Goal: Transaction & Acquisition: Purchase product/service

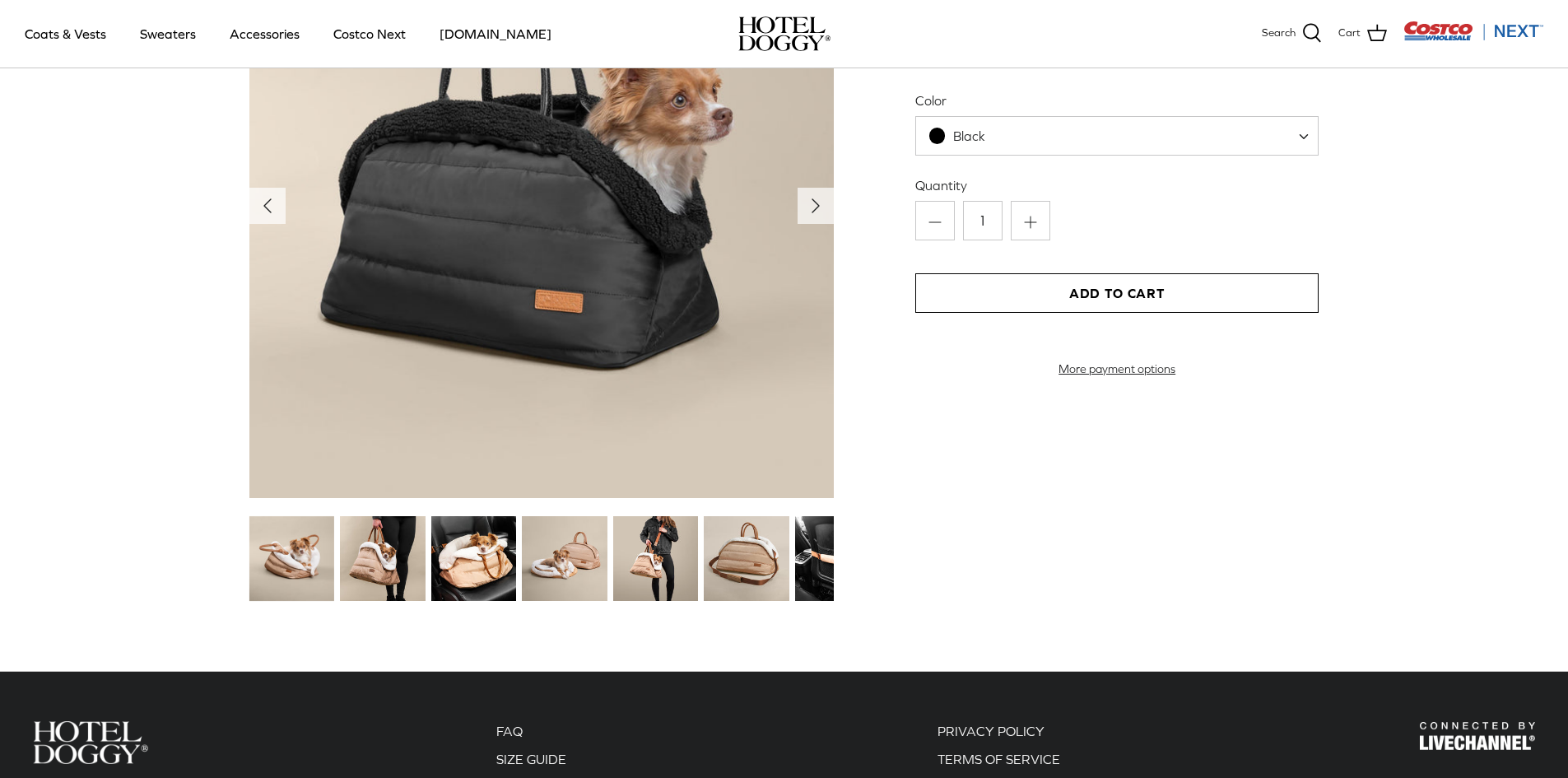
scroll to position [2059, 0]
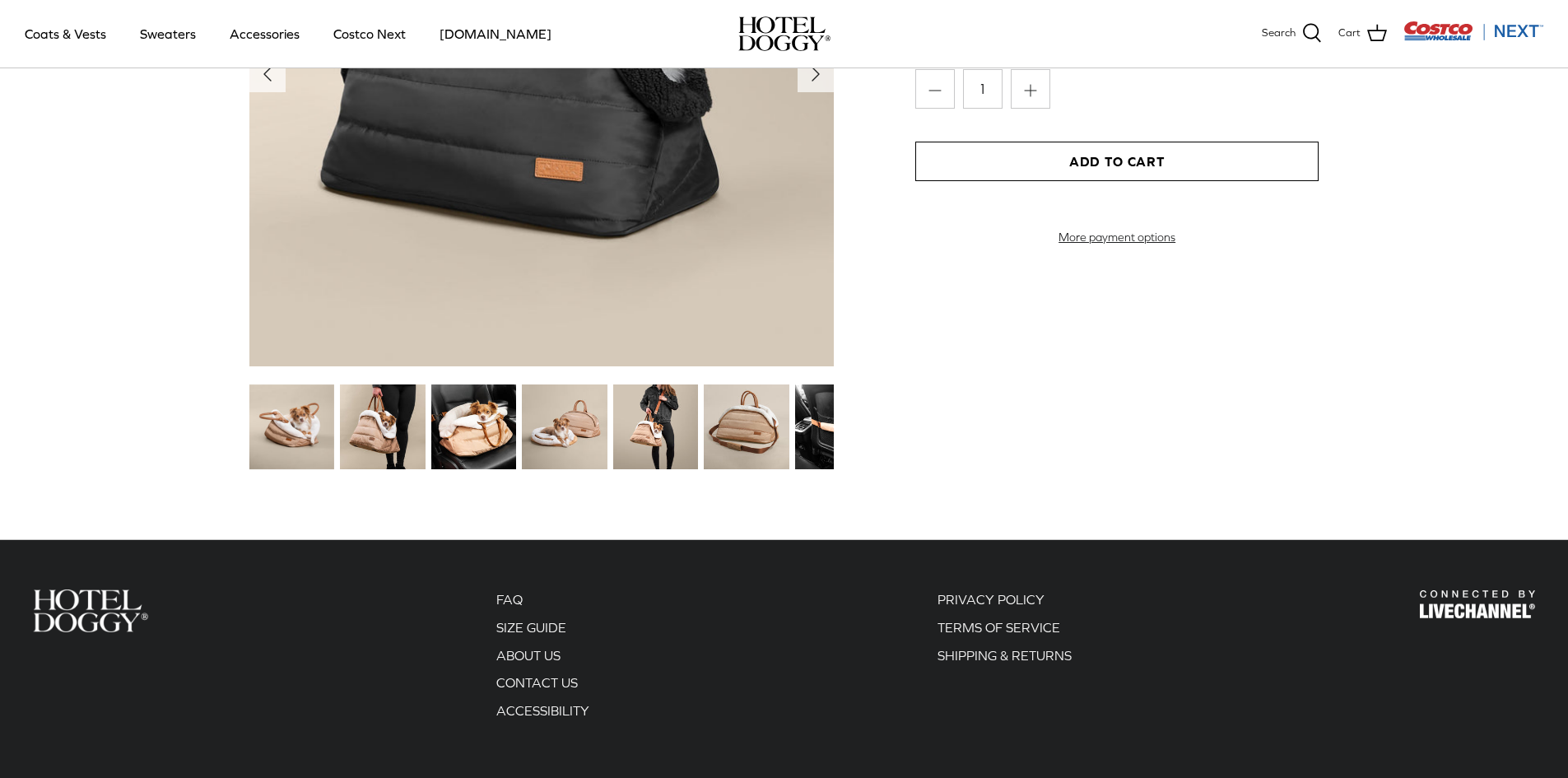
click at [285, 439] on img at bounding box center [291, 427] width 84 height 84
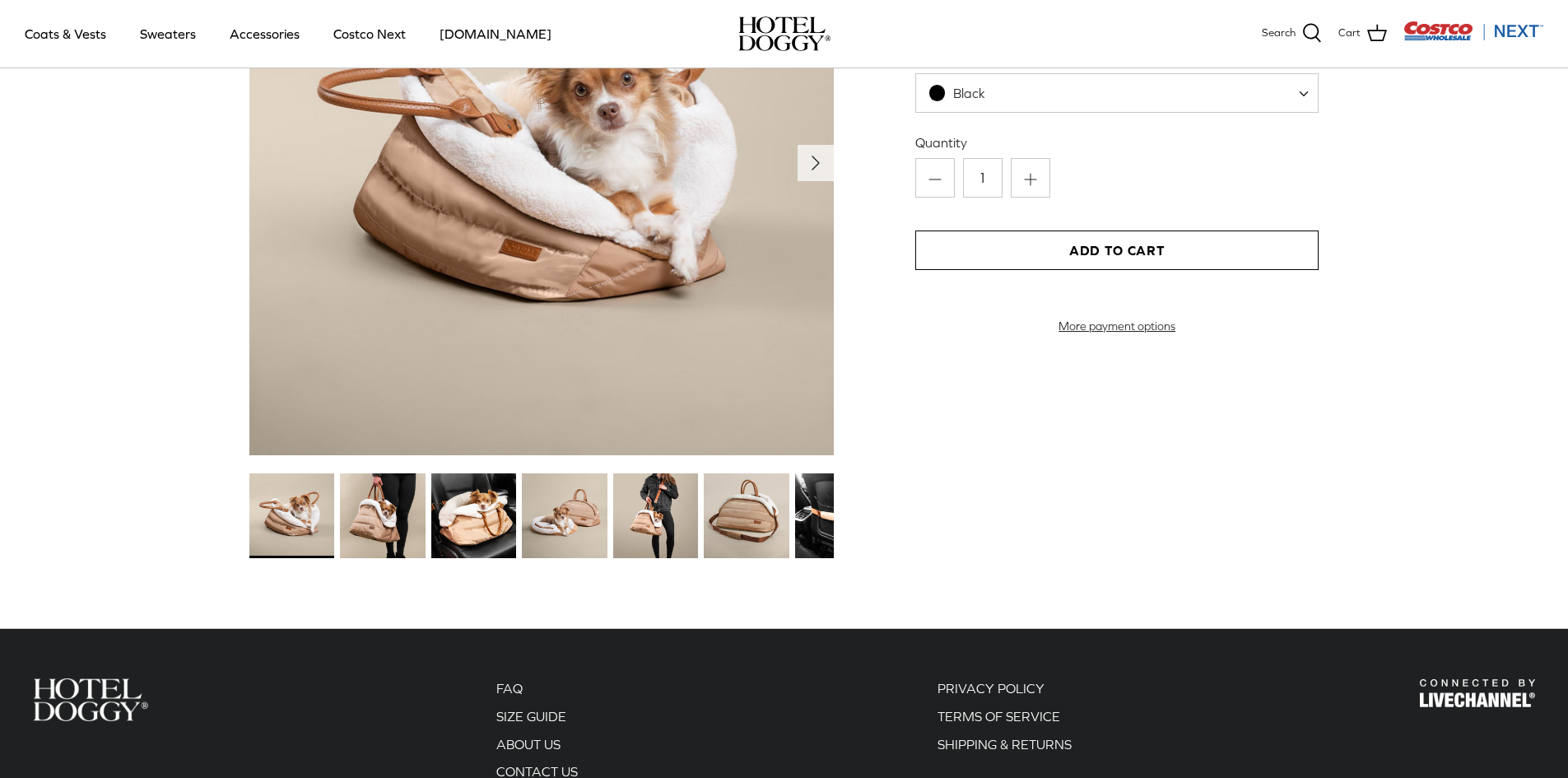
scroll to position [1729, 0]
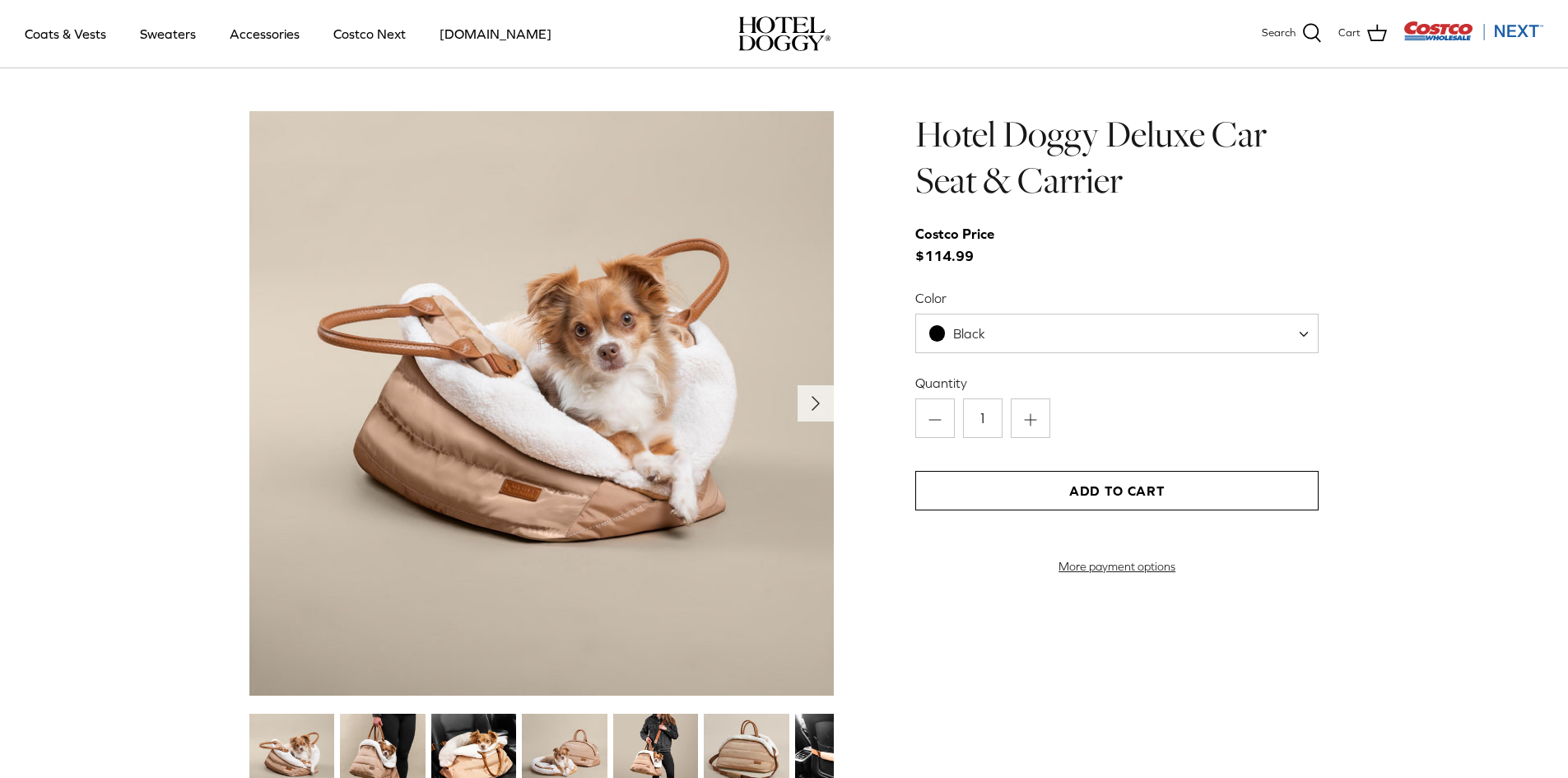
click at [386, 746] on img at bounding box center [382, 755] width 84 height 84
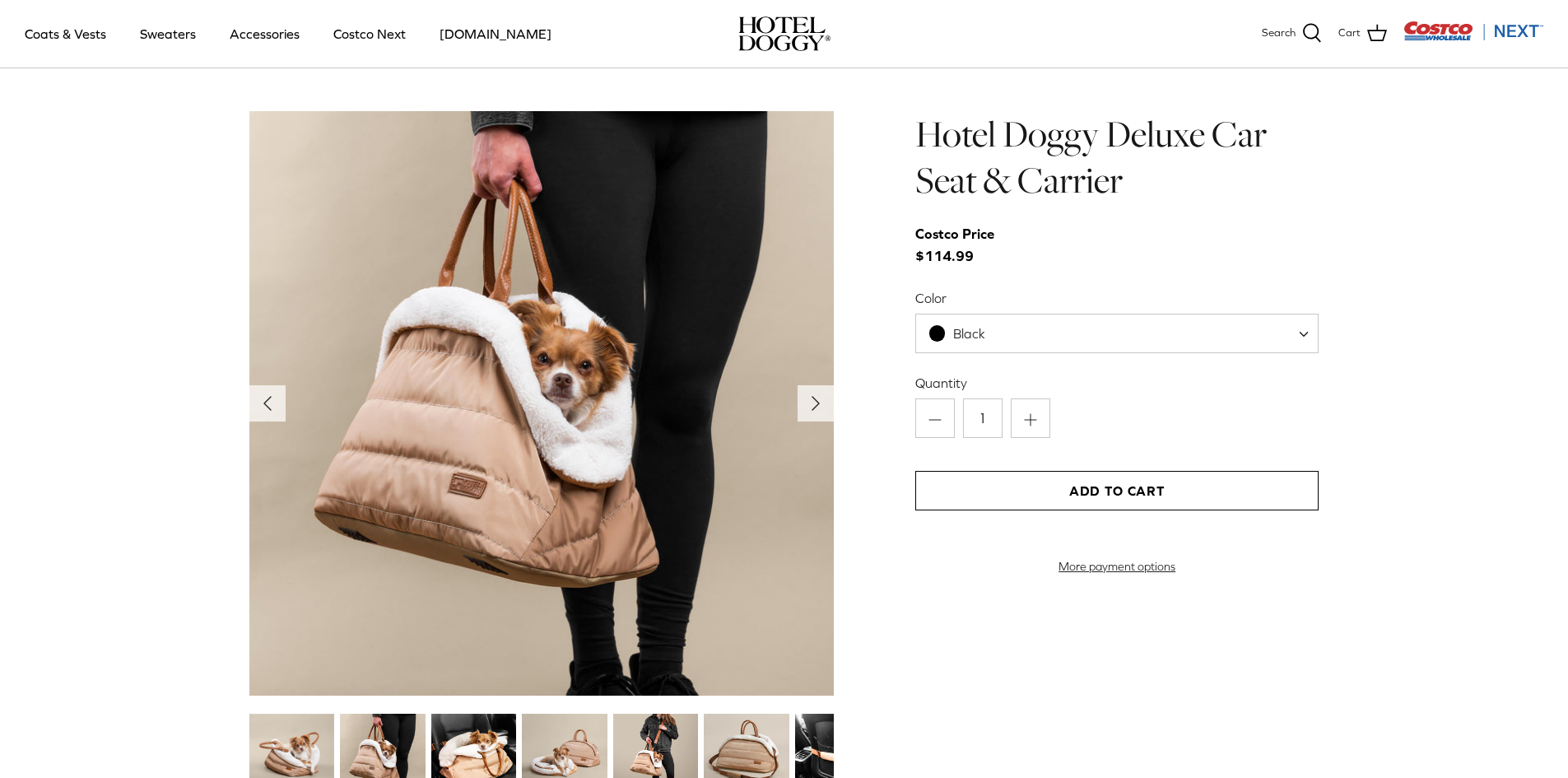
click at [487, 745] on img at bounding box center [473, 755] width 84 height 84
click at [551, 752] on img at bounding box center [564, 755] width 84 height 84
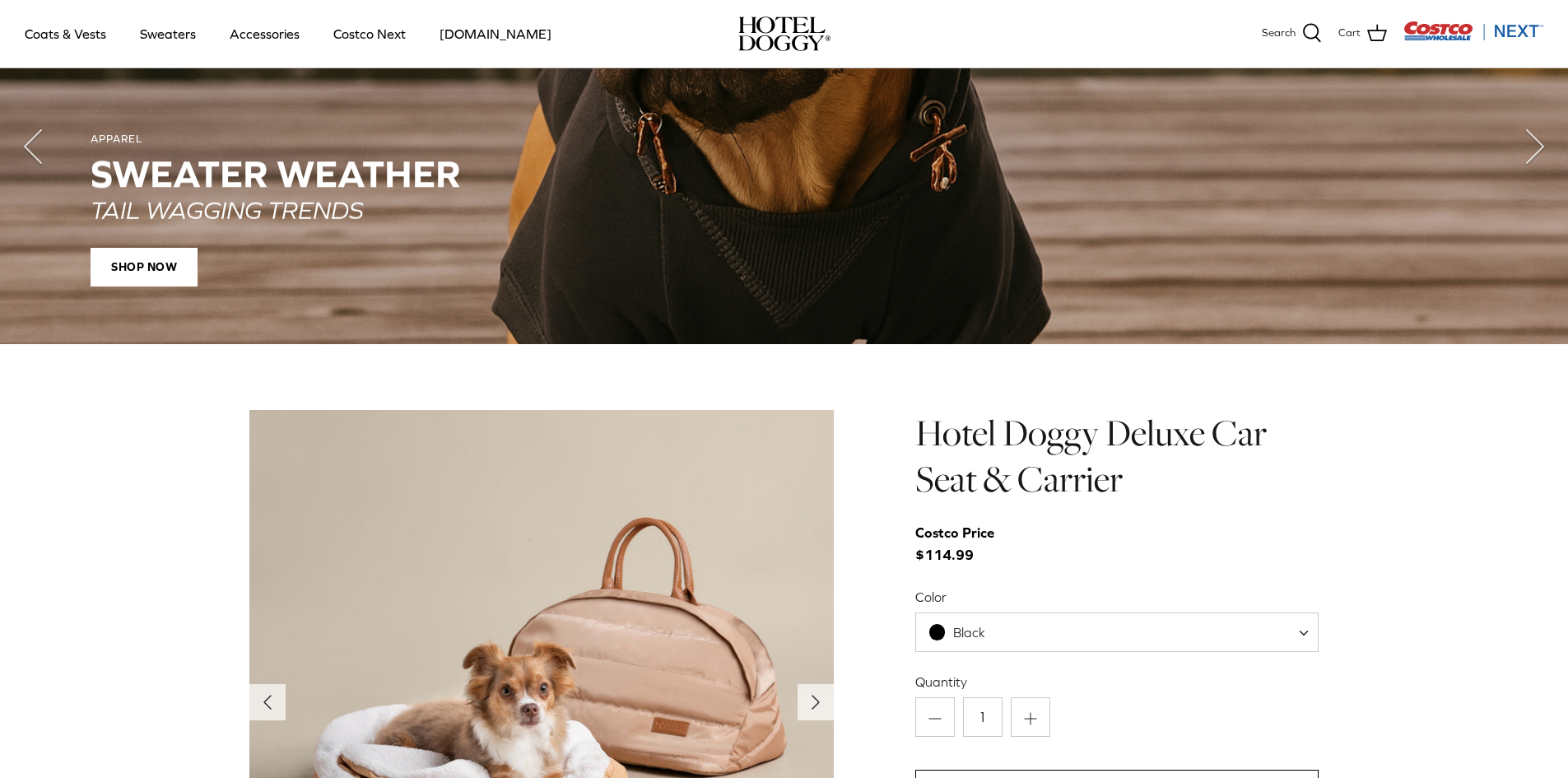
scroll to position [1400, 0]
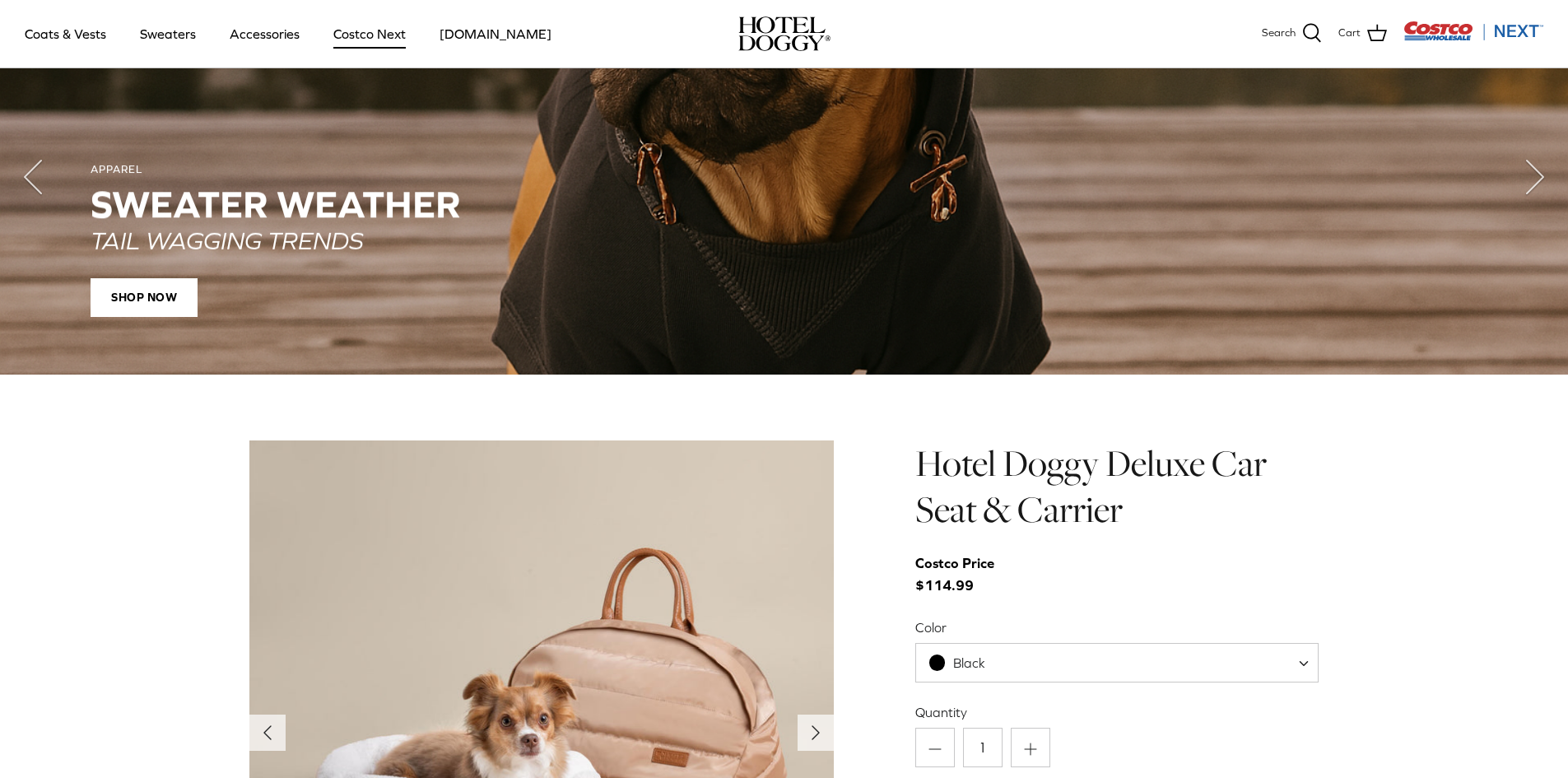
click at [373, 38] on link "Costco Next" at bounding box center [370, 33] width 102 height 56
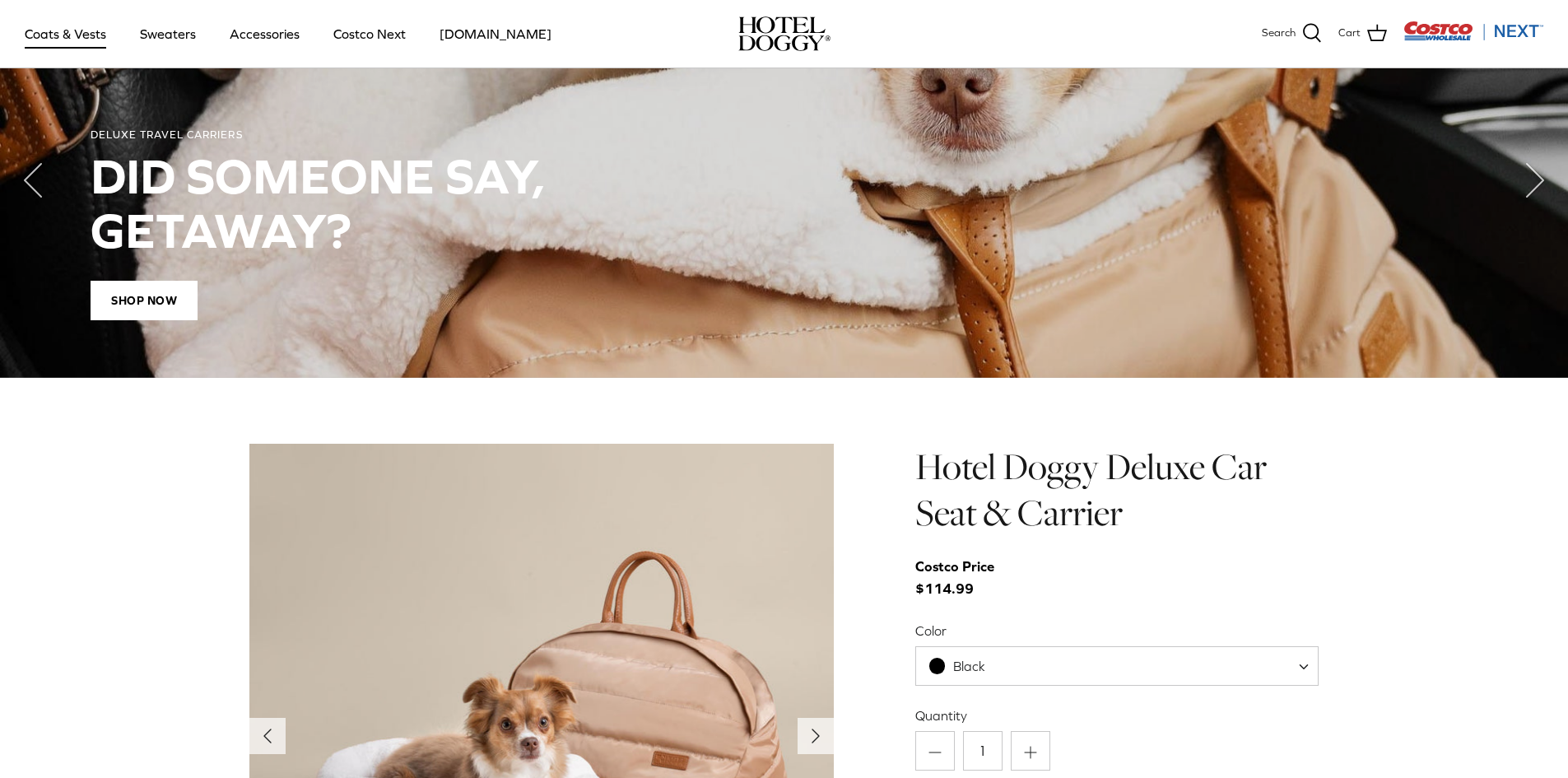
click at [79, 32] on link "Coats & Vests" at bounding box center [65, 33] width 111 height 56
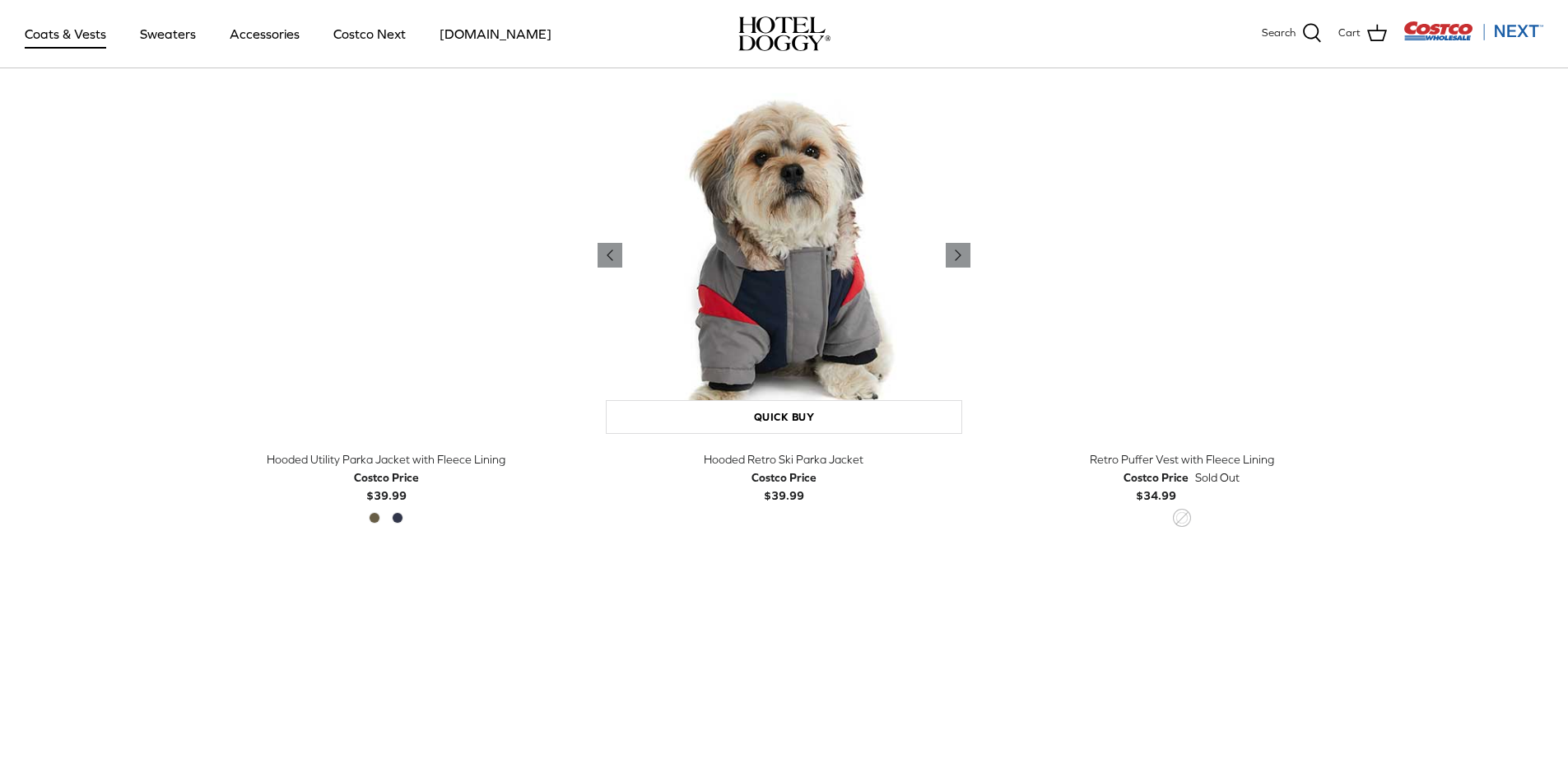
scroll to position [906, 0]
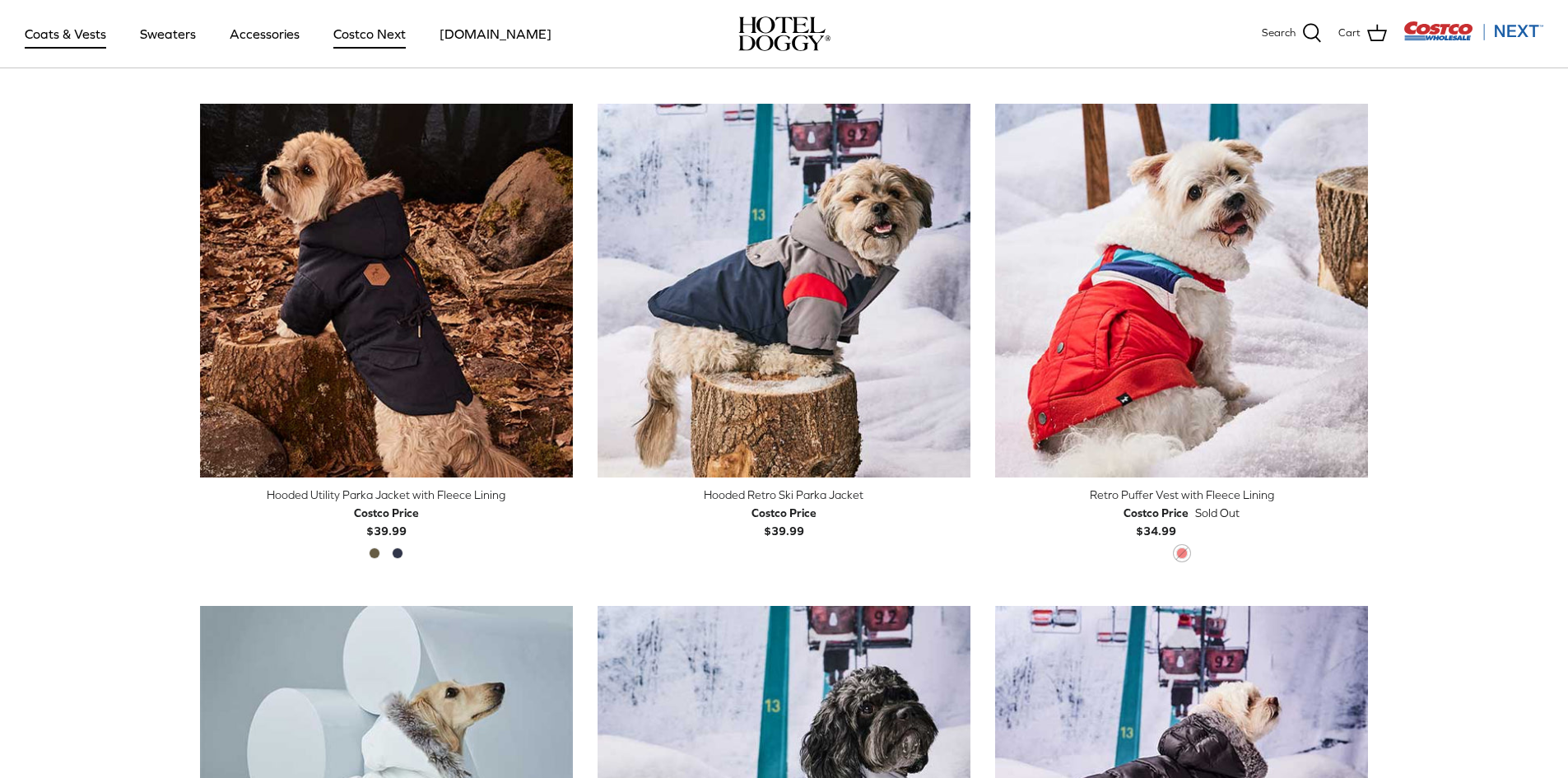
click at [371, 37] on link "Costco Next" at bounding box center [370, 33] width 102 height 56
